Goal: Information Seeking & Learning: Learn about a topic

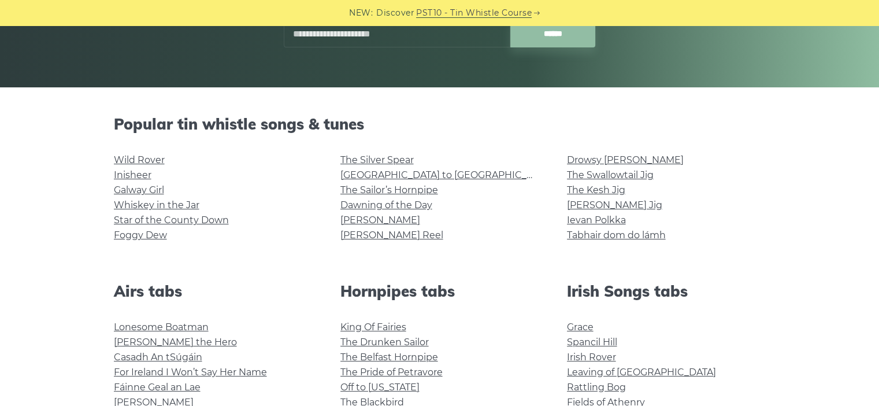
scroll to position [218, 0]
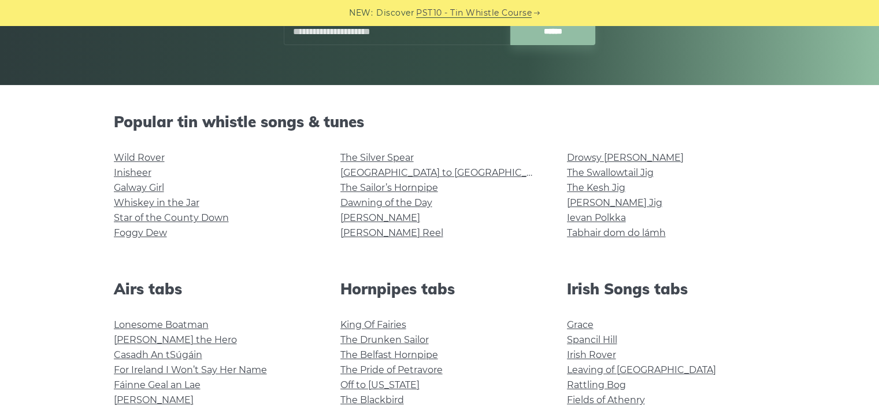
click at [143, 218] on link "Star of the County Down" at bounding box center [171, 217] width 115 height 11
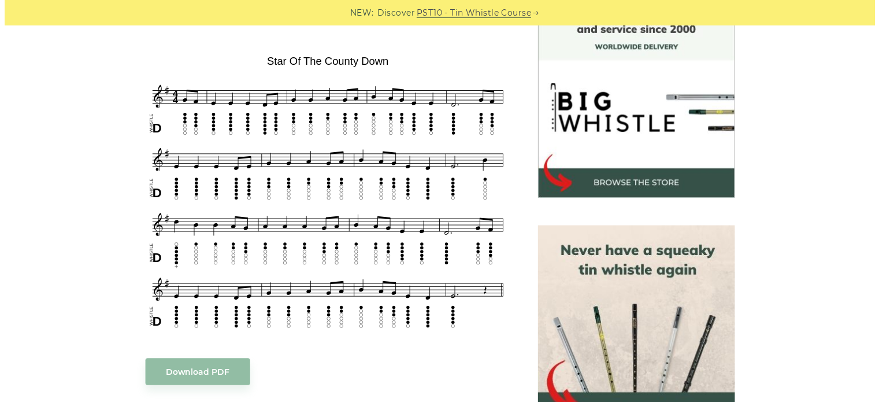
scroll to position [332, 0]
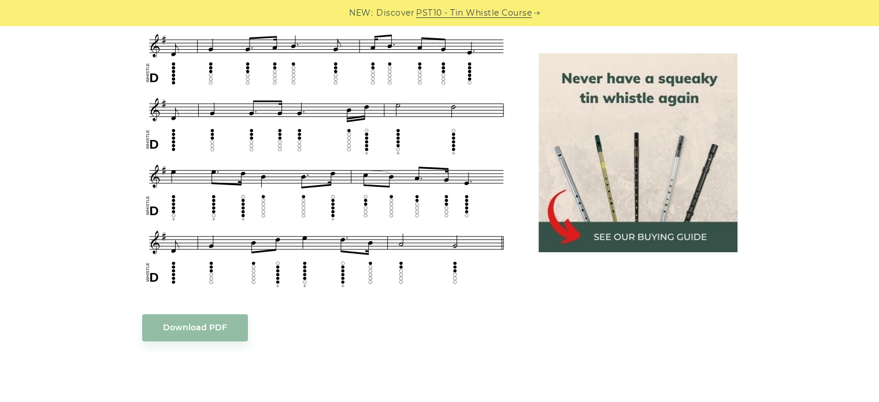
scroll to position [670, 0]
